Goal: Navigation & Orientation: Find specific page/section

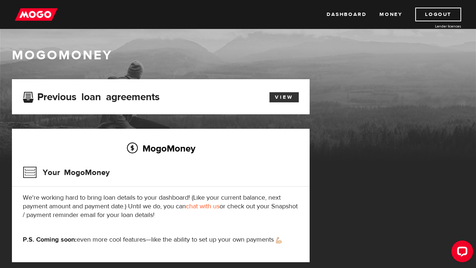
click at [280, 98] on link "View" at bounding box center [283, 97] width 29 height 10
click at [349, 12] on link "Dashboard" at bounding box center [346, 15] width 40 height 14
click at [391, 14] on link "Money" at bounding box center [390, 15] width 23 height 14
